Goal: Transaction & Acquisition: Purchase product/service

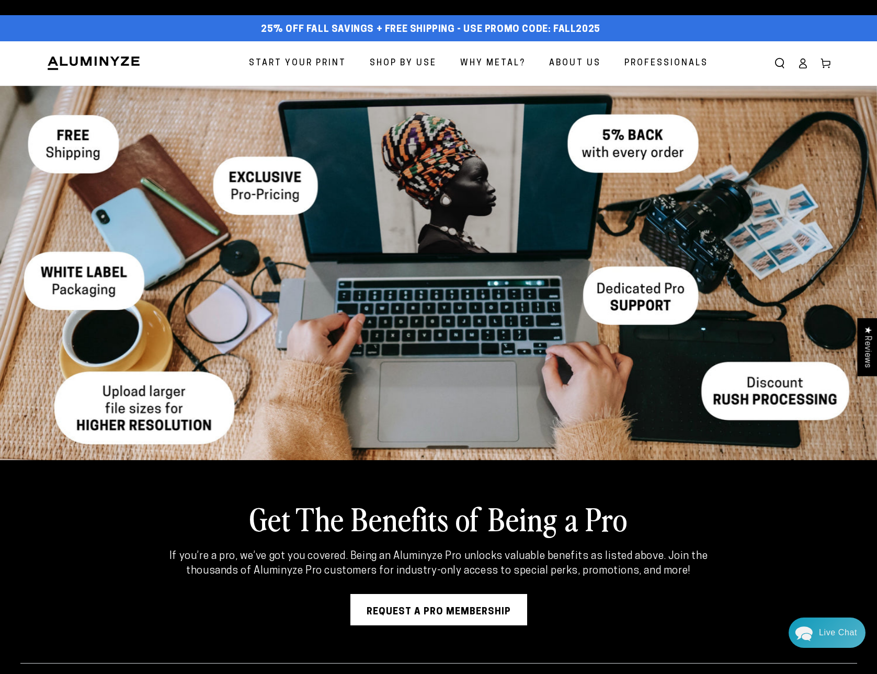
click at [303, 62] on span "Start Your Print" at bounding box center [297, 63] width 97 height 15
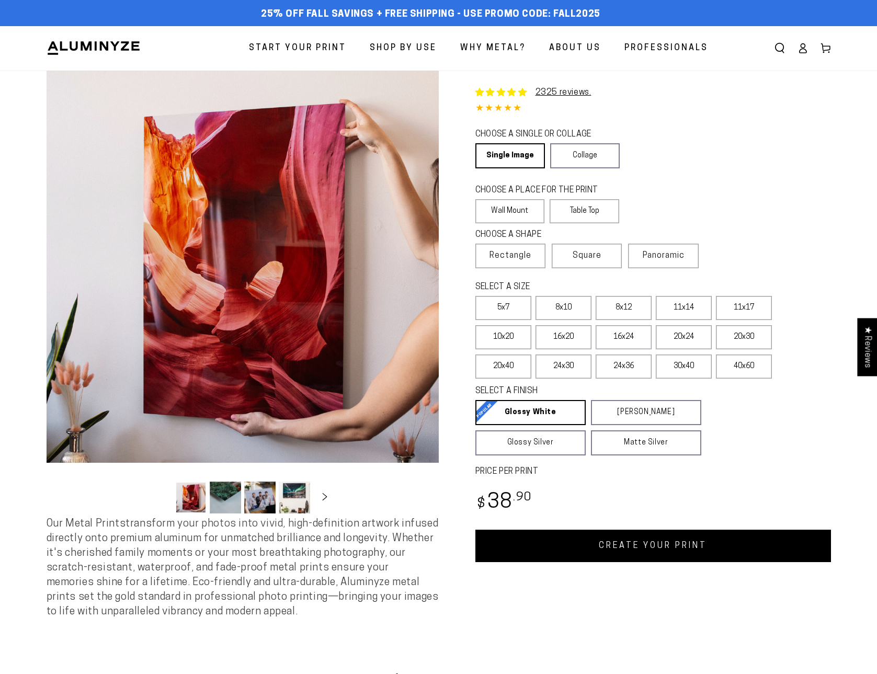
select select "**********"
click at [587, 154] on div "Close dialog Get 35% Off + Free Shipping on Your First Order! Plus, enjoy early…" at bounding box center [438, 337] width 877 height 674
click at [591, 157] on link "Collage" at bounding box center [585, 155] width 70 height 25
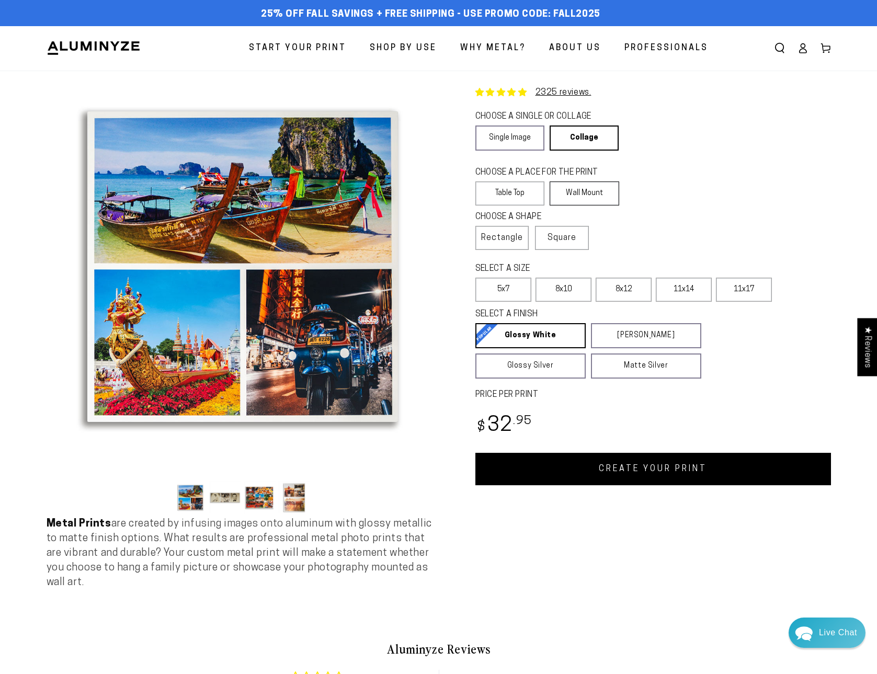
click at [577, 196] on label "Wall Mount" at bounding box center [585, 194] width 70 height 24
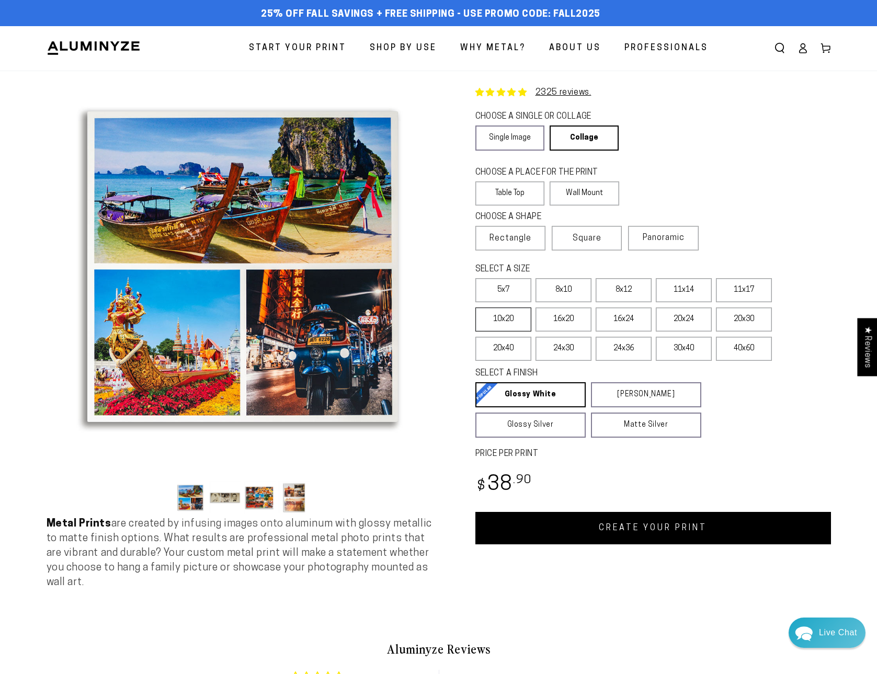
click at [503, 321] on label "10x20" at bounding box center [503, 320] width 56 height 24
